Goal: Navigation & Orientation: Find specific page/section

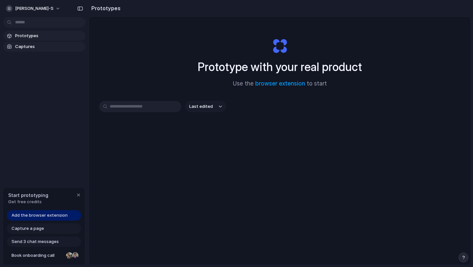
click at [33, 48] on span "Captures" at bounding box center [49, 46] width 68 height 7
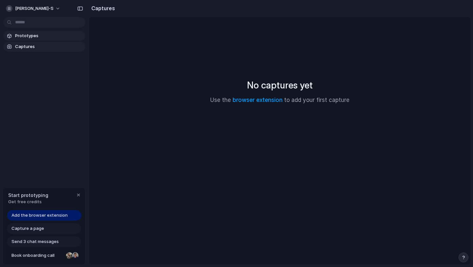
click at [40, 33] on span "Prototypes" at bounding box center [49, 35] width 68 height 7
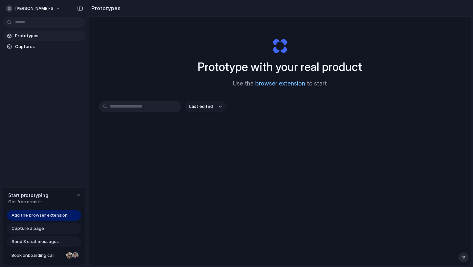
click at [264, 81] on link "browser extension" at bounding box center [280, 83] width 50 height 7
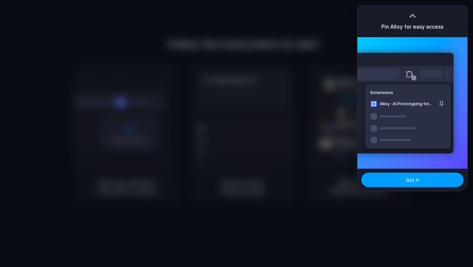
click at [403, 182] on button "Got it" at bounding box center [412, 179] width 102 height 14
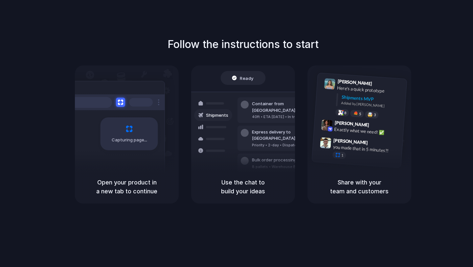
click at [222, 116] on span "Shipments" at bounding box center [217, 115] width 22 height 7
